Goal: Check status

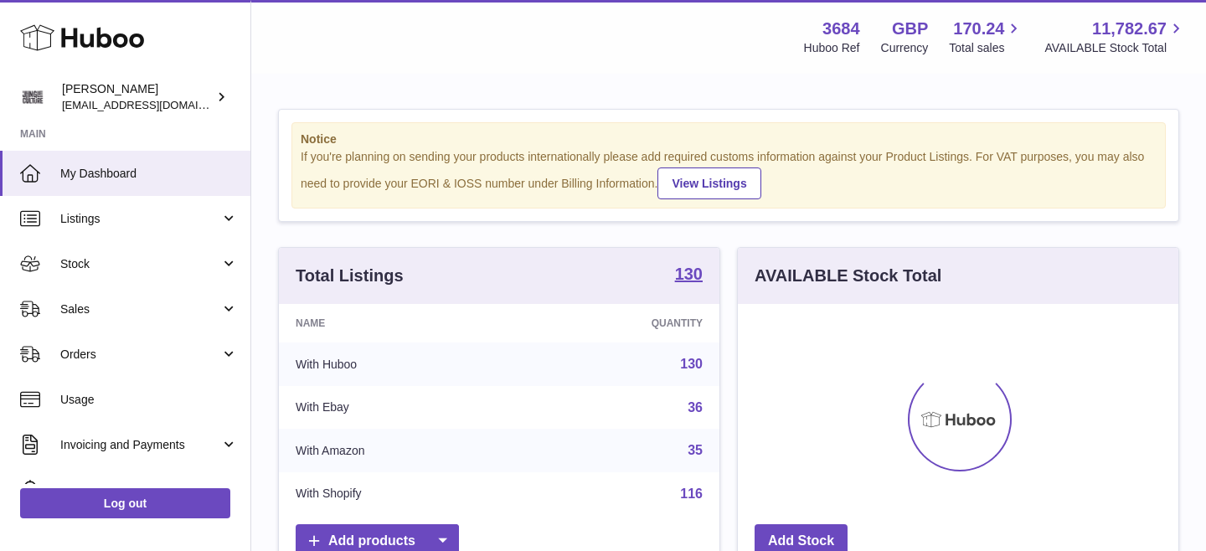
scroll to position [261, 440]
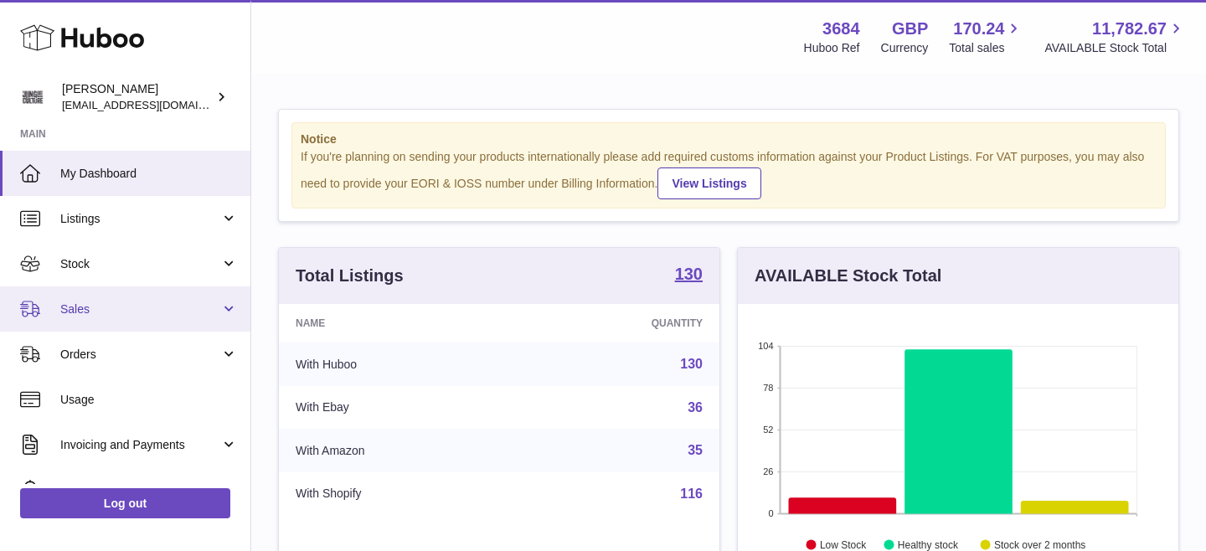
click at [198, 300] on link "Sales" at bounding box center [125, 308] width 250 height 45
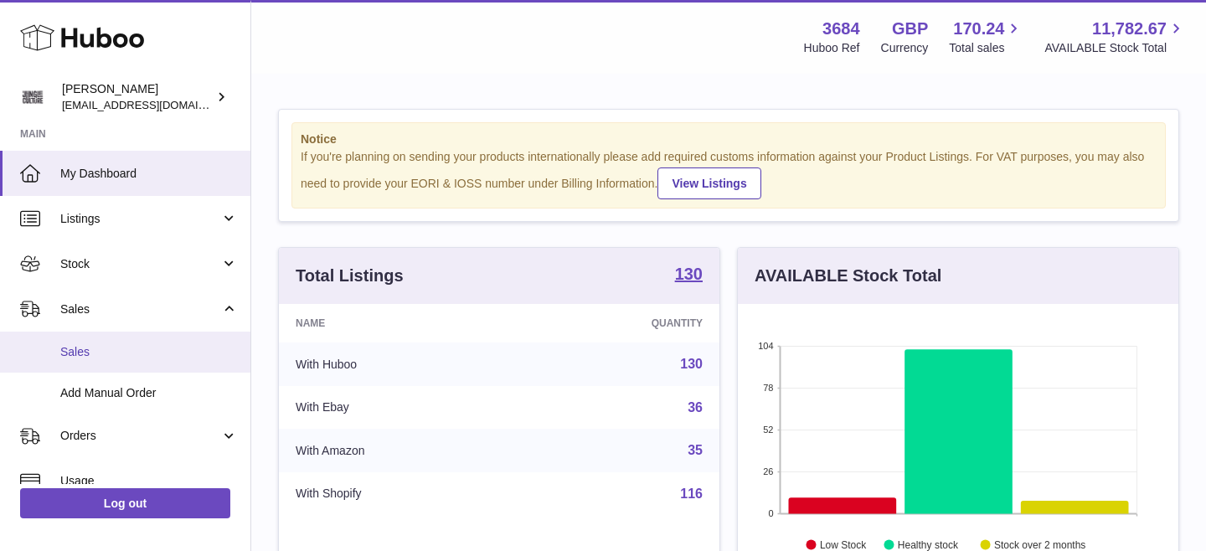
click at [136, 344] on span "Sales" at bounding box center [148, 352] width 177 height 16
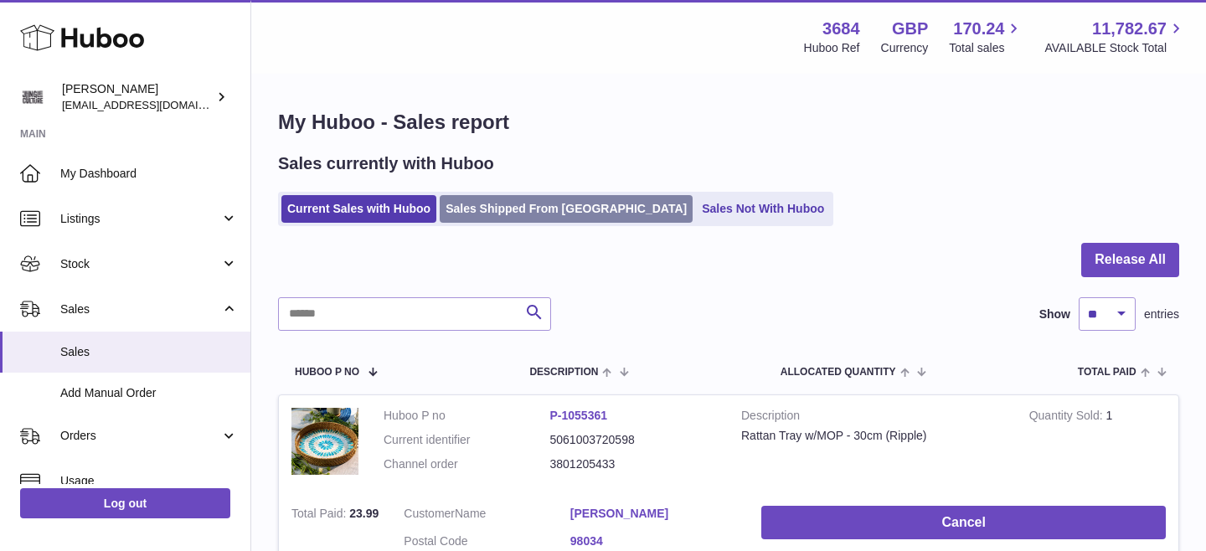
click at [530, 202] on link "Sales Shipped From [GEOGRAPHIC_DATA]" at bounding box center [566, 209] width 253 height 28
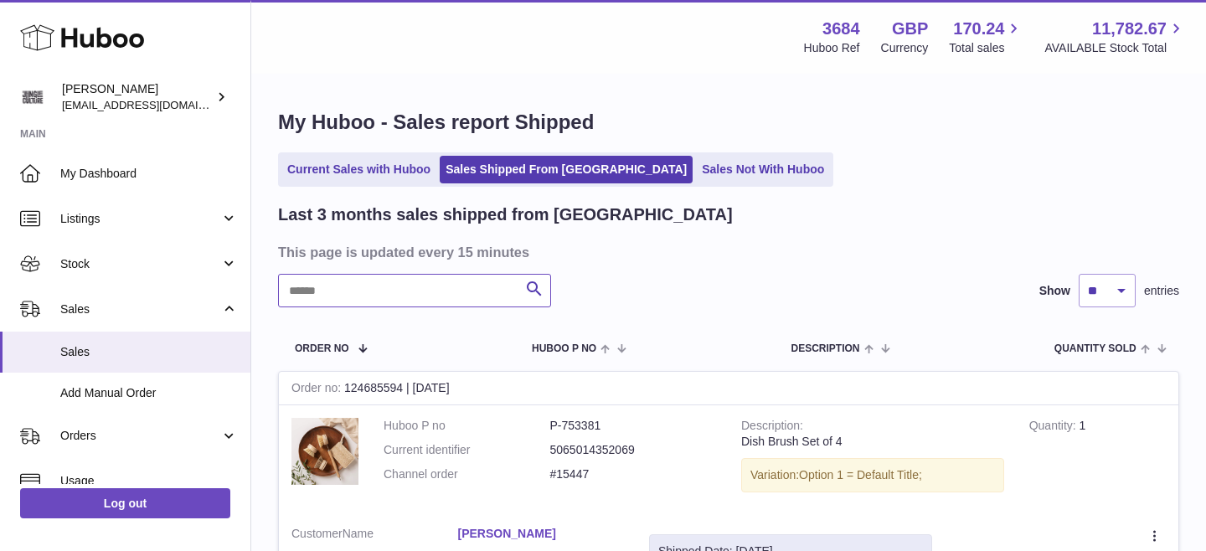
click at [404, 297] on input "text" at bounding box center [414, 290] width 273 height 33
paste input "**********"
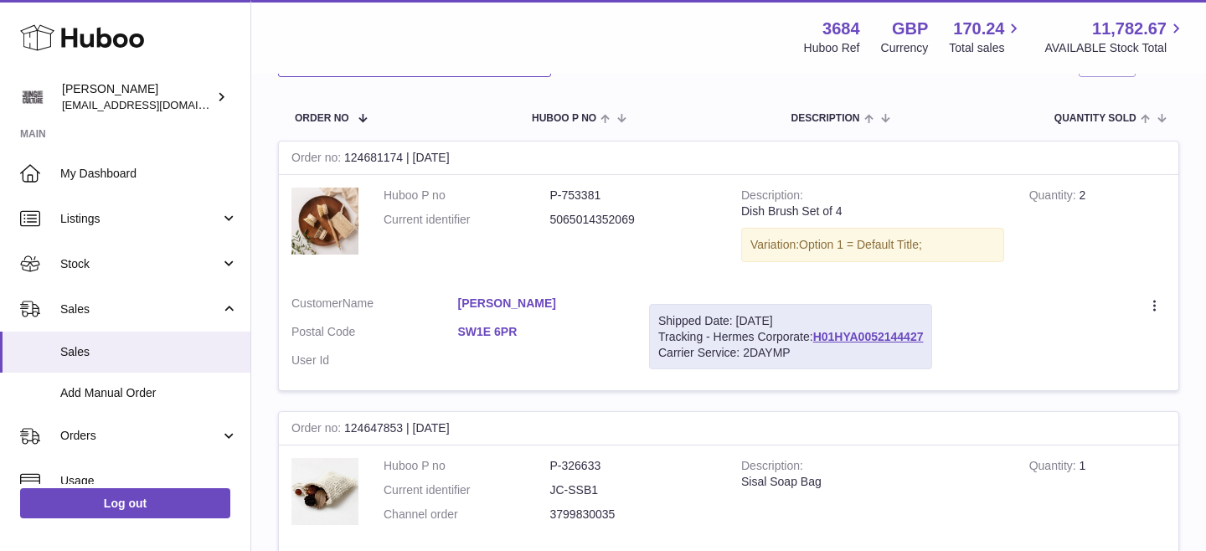
scroll to position [235, 0]
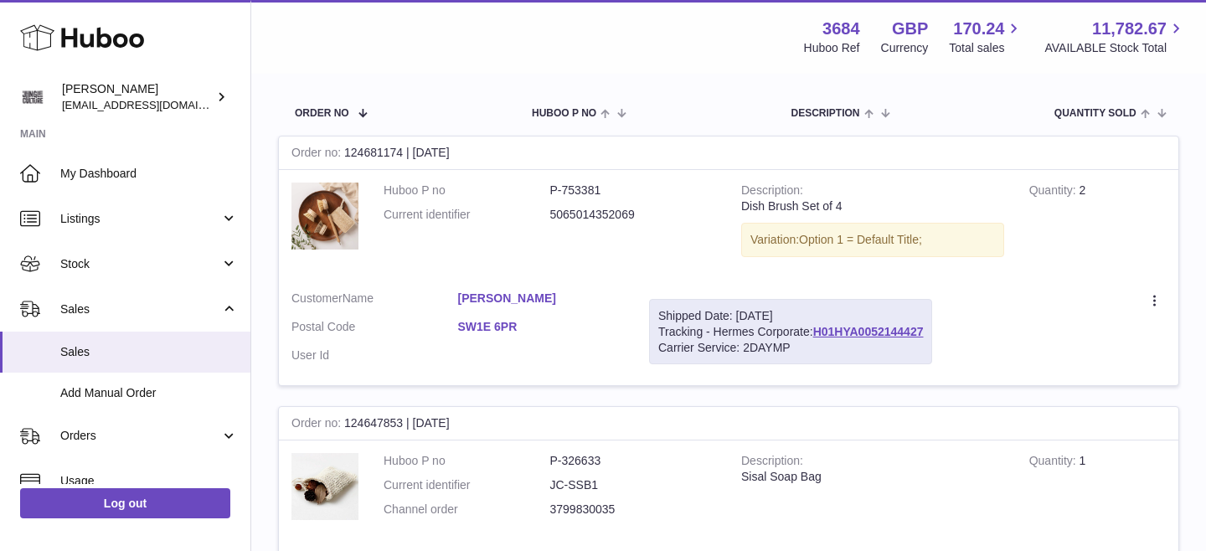
type input "**********"
drag, startPoint x: 946, startPoint y: 331, endPoint x: 836, endPoint y: 336, distance: 110.6
click at [836, 336] on div "Shipped Date: 14th Sep 2025 Tracking - Hermes Corporate: H01HYA0052144427 Carri…" at bounding box center [790, 332] width 283 height 66
copy link "H01HYA0052144427"
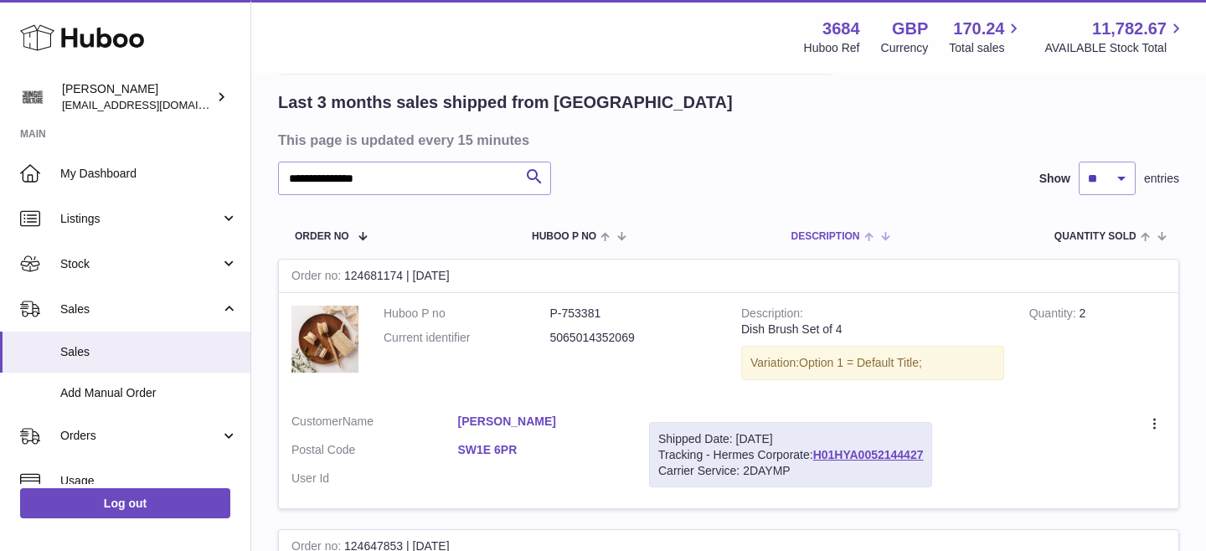
scroll to position [120, 0]
